Goal: Task Accomplishment & Management: Manage account settings

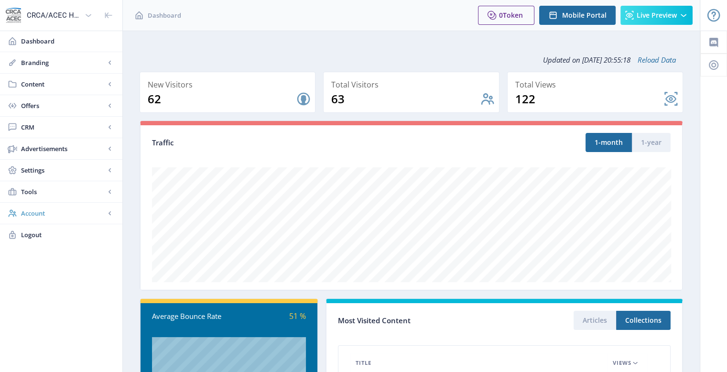
click at [45, 211] on span "Account" at bounding box center [63, 213] width 84 height 10
click at [35, 254] on span "Billing" at bounding box center [72, 256] width 82 height 10
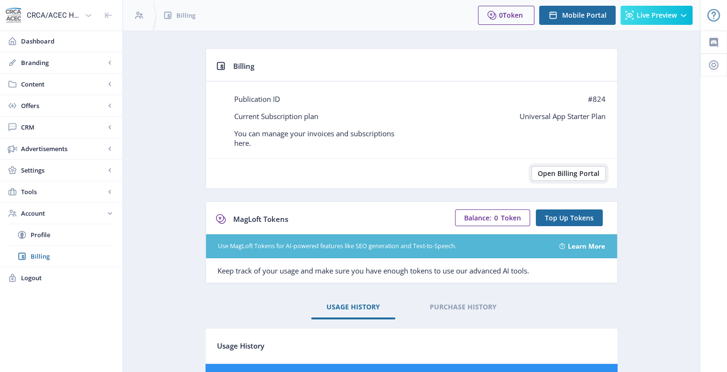
click at [564, 172] on button "Open Billing Portal" at bounding box center [568, 173] width 74 height 14
click at [35, 253] on span "Billing" at bounding box center [72, 256] width 82 height 10
click at [37, 255] on span "Billing" at bounding box center [72, 256] width 82 height 10
click at [566, 175] on button "Open Billing Portal" at bounding box center [568, 173] width 74 height 14
click at [41, 83] on span "Content" at bounding box center [63, 84] width 84 height 10
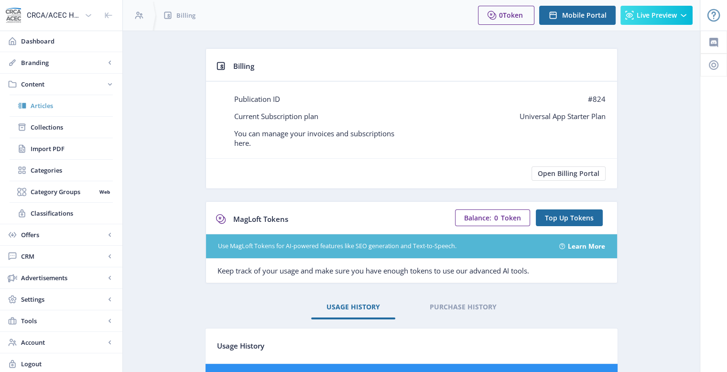
click at [44, 107] on span "Articles" at bounding box center [72, 106] width 82 height 10
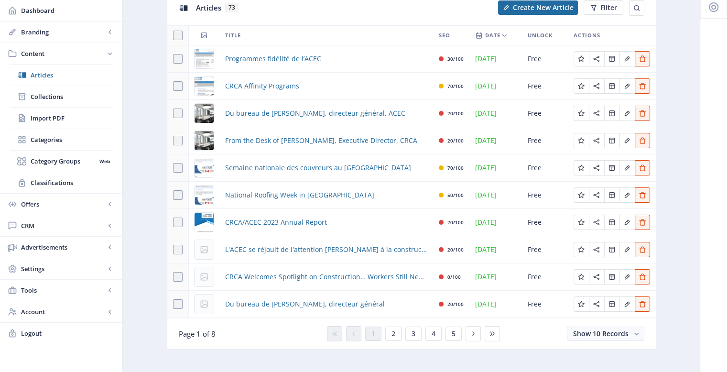
scroll to position [75, 0]
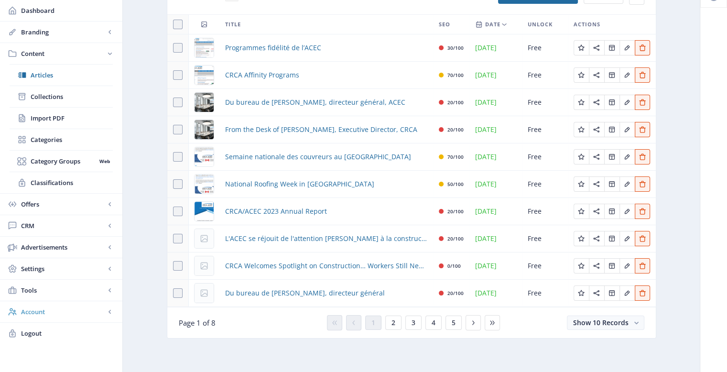
click at [29, 308] on span "Account" at bounding box center [63, 312] width 84 height 10
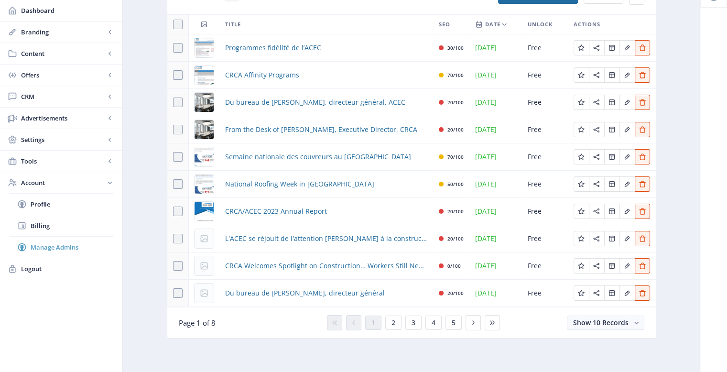
click at [48, 245] on span "Manage Admins" at bounding box center [72, 247] width 82 height 10
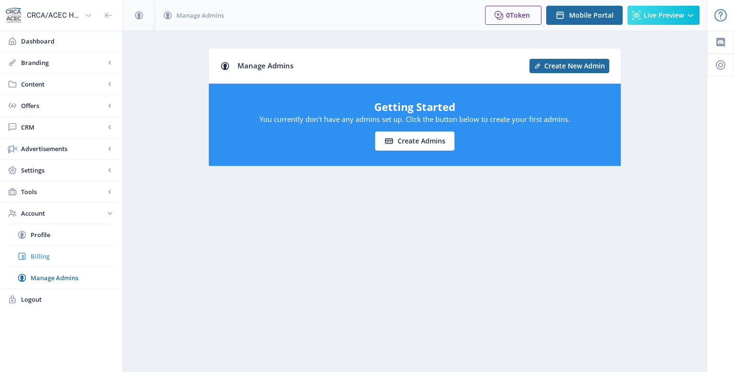
click at [32, 256] on span "Billing" at bounding box center [72, 256] width 82 height 10
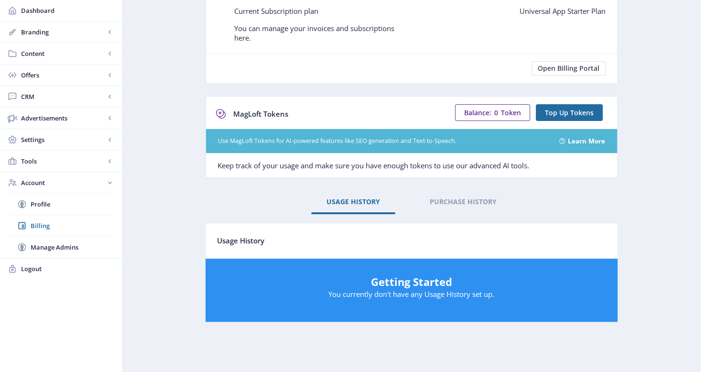
scroll to position [109, 0]
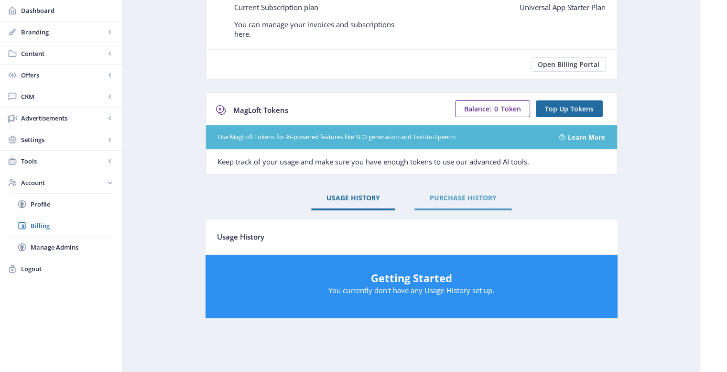
click at [467, 203] on link "PURCHASE HISTORY" at bounding box center [462, 197] width 97 height 23
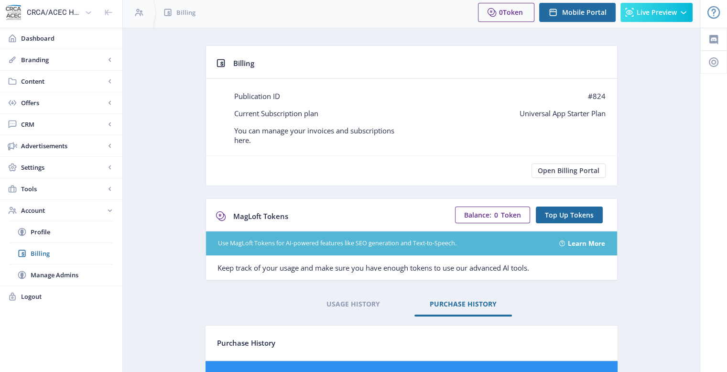
scroll to position [0, 0]
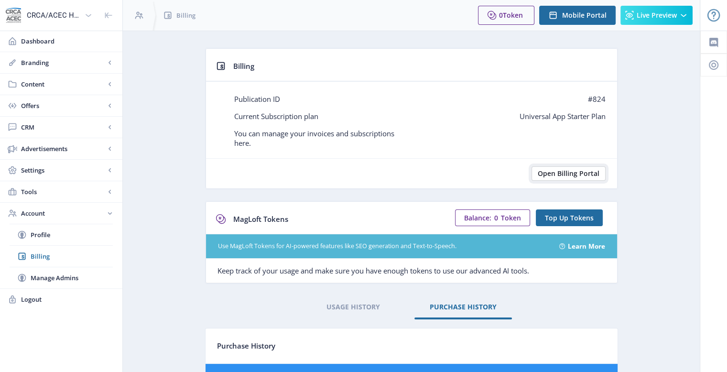
click at [566, 173] on button "Open Billing Portal" at bounding box center [568, 173] width 74 height 14
